Goal: Navigation & Orientation: Find specific page/section

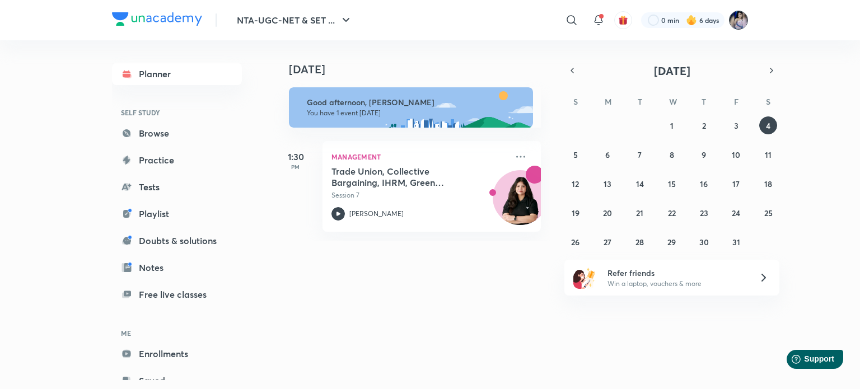
click at [739, 20] on img at bounding box center [738, 20] width 19 height 19
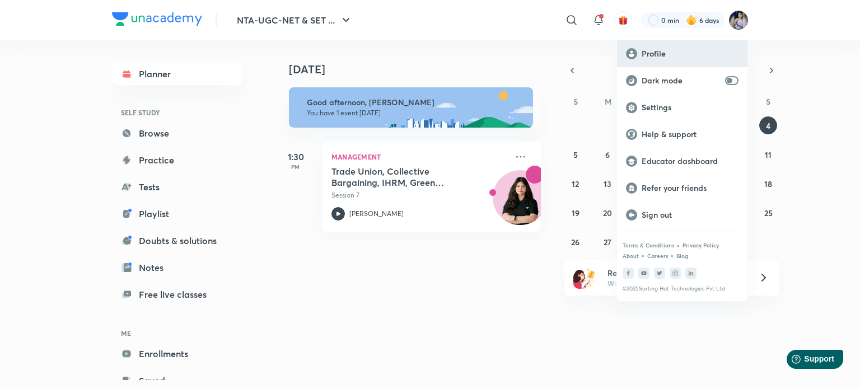
click at [652, 53] on p "Profile" at bounding box center [690, 54] width 97 height 10
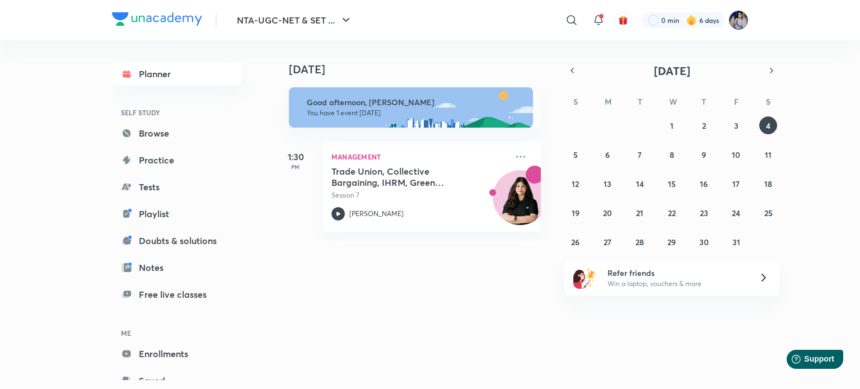
click at [737, 19] on img at bounding box center [738, 20] width 19 height 19
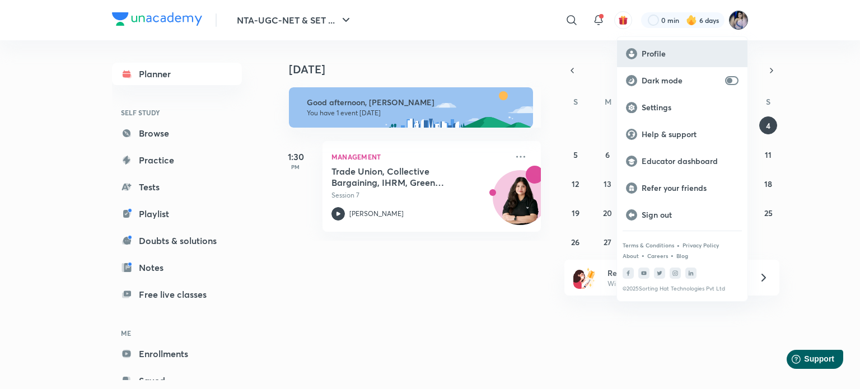
click at [659, 50] on p "Profile" at bounding box center [690, 54] width 97 height 10
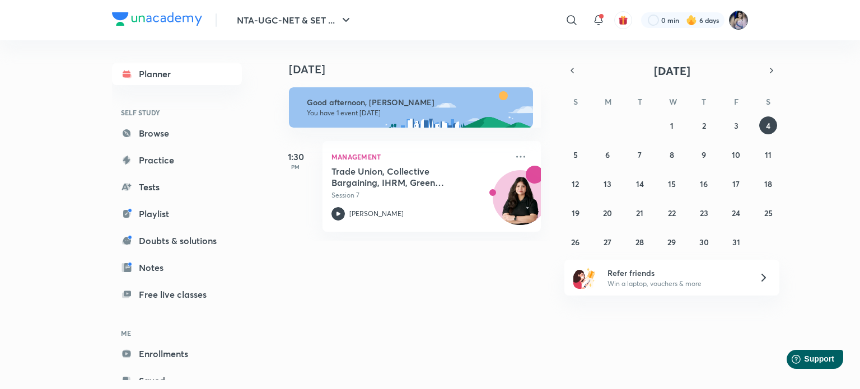
click at [737, 18] on img at bounding box center [738, 20] width 19 height 19
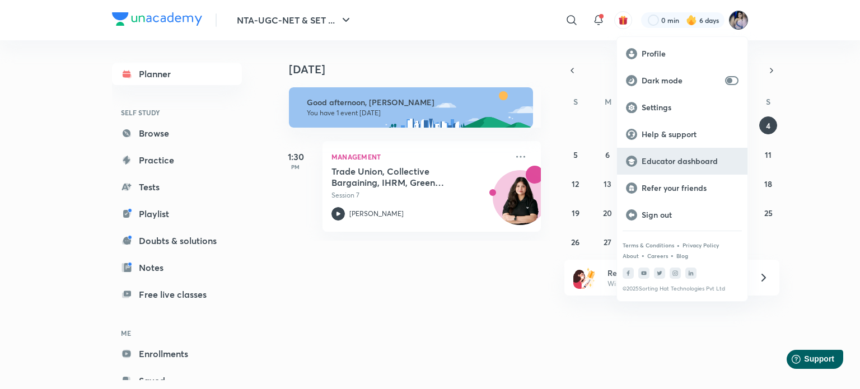
click at [655, 163] on p "Educator dashboard" at bounding box center [690, 161] width 97 height 10
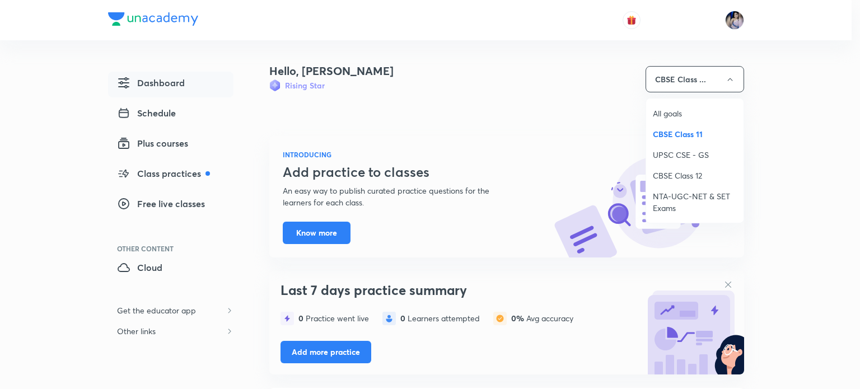
drag, startPoint x: 0, startPoint y: 0, endPoint x: 691, endPoint y: 198, distance: 719.0
click at [681, 194] on span "NTA-UGC-NET & SET Exams" at bounding box center [695, 202] width 84 height 24
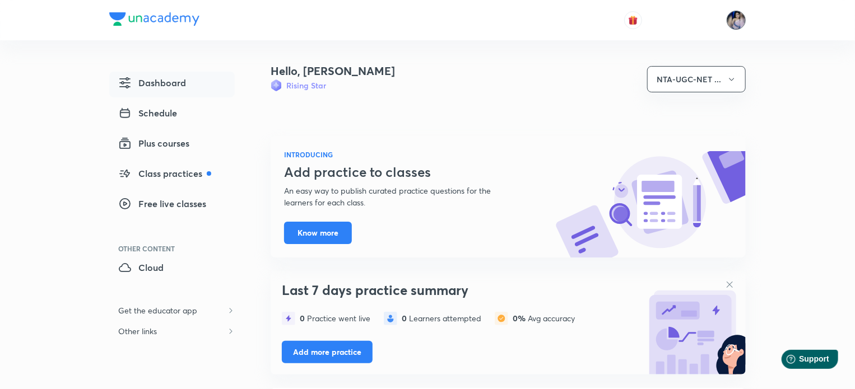
click at [736, 19] on img at bounding box center [736, 20] width 19 height 19
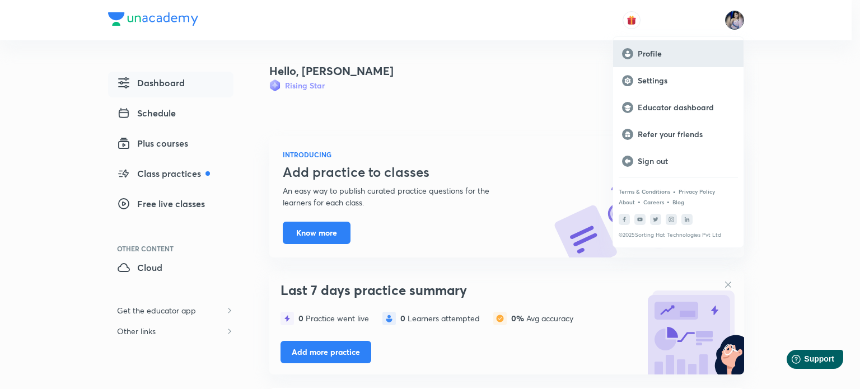
click at [657, 49] on p "Profile" at bounding box center [686, 54] width 97 height 10
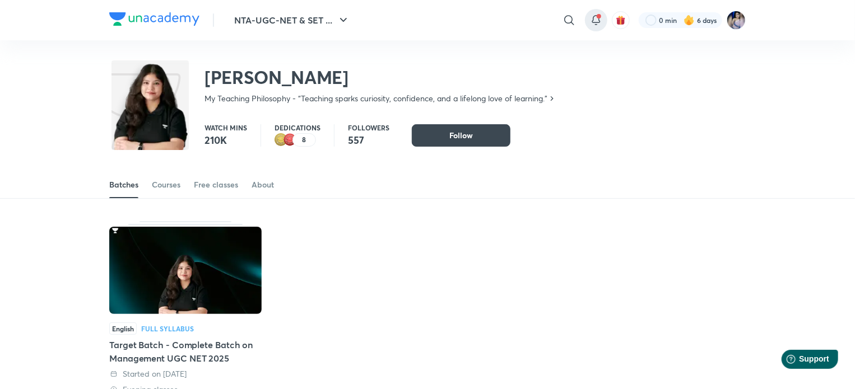
click at [596, 22] on icon at bounding box center [595, 19] width 7 height 7
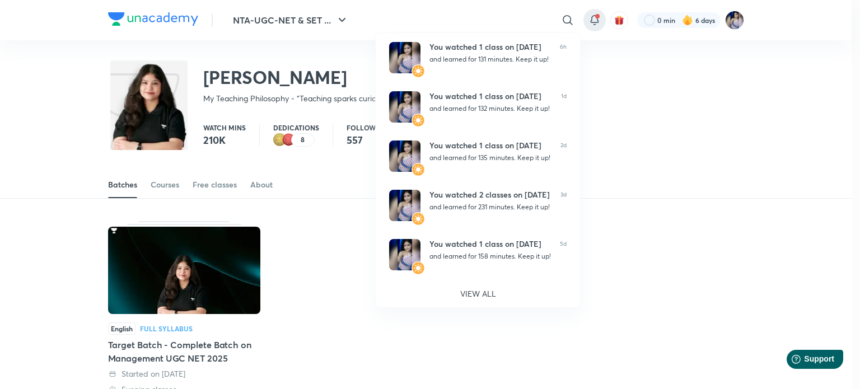
click at [713, 132] on div at bounding box center [430, 194] width 860 height 389
